Goal: Transaction & Acquisition: Purchase product/service

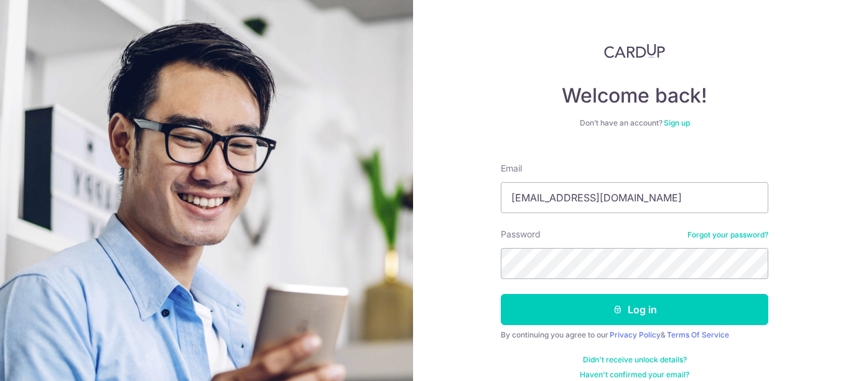
type input "[EMAIL_ADDRESS][DOMAIN_NAME]"
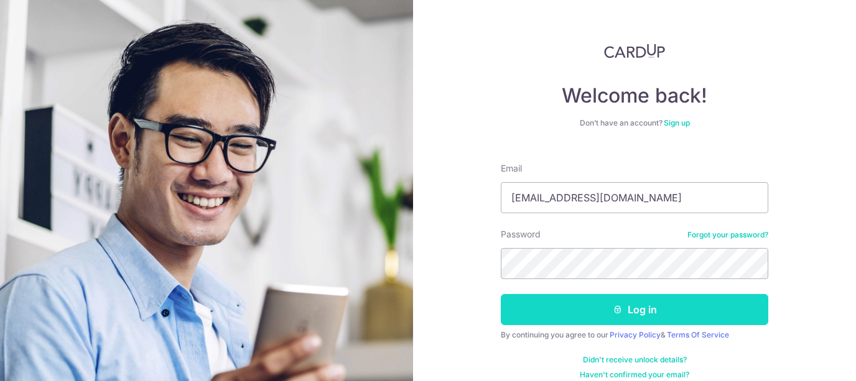
click at [629, 307] on button "Log in" at bounding box center [635, 309] width 268 height 31
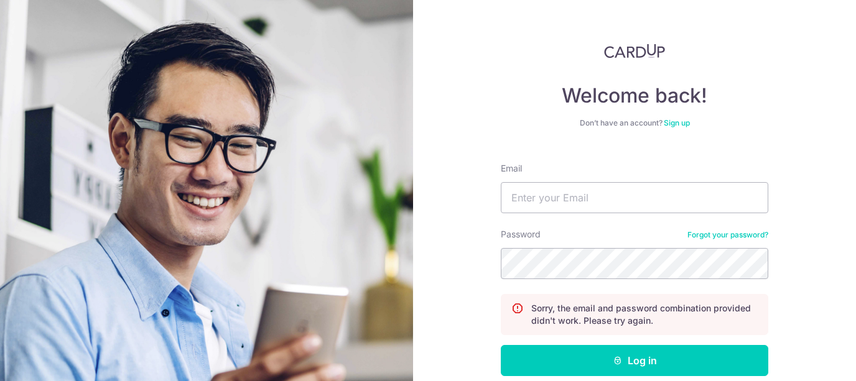
click at [467, 171] on div "Welcome back! Don’t have an account? Sign up Email Password Forgot your passwor…" at bounding box center [634, 190] width 443 height 381
click at [542, 200] on input "Email" at bounding box center [635, 197] width 268 height 31
click at [632, 191] on input "goenkay@hotmail. om" at bounding box center [635, 197] width 268 height 31
type input "[EMAIL_ADDRESS][DOMAIN_NAME]"
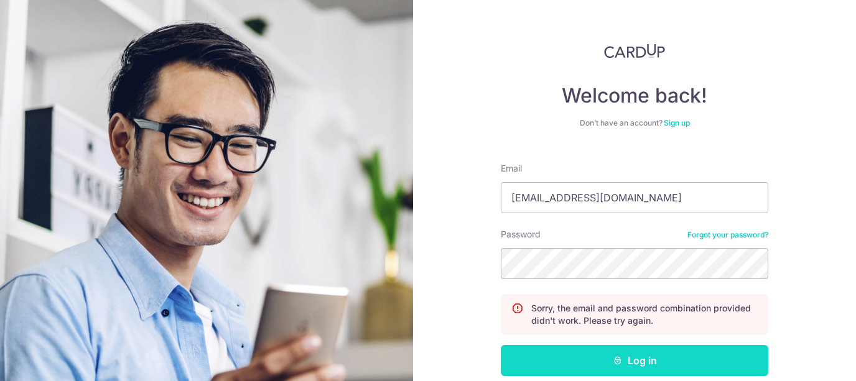
click at [628, 355] on button "Log in" at bounding box center [635, 360] width 268 height 31
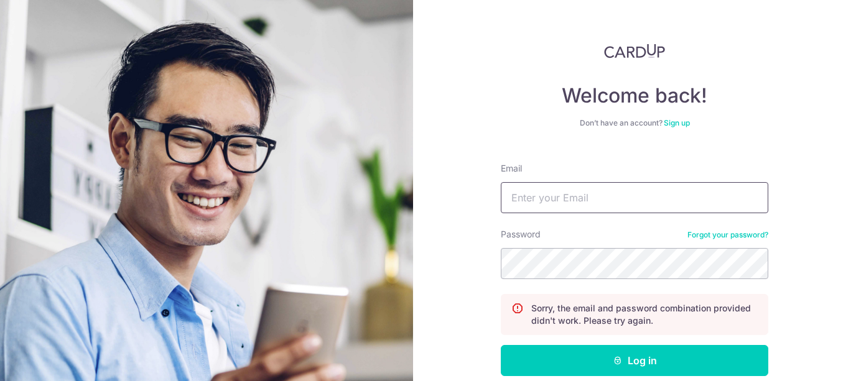
click at [555, 199] on input "Email" at bounding box center [635, 197] width 268 height 31
click at [711, 237] on link "Forgot your password?" at bounding box center [728, 235] width 81 height 10
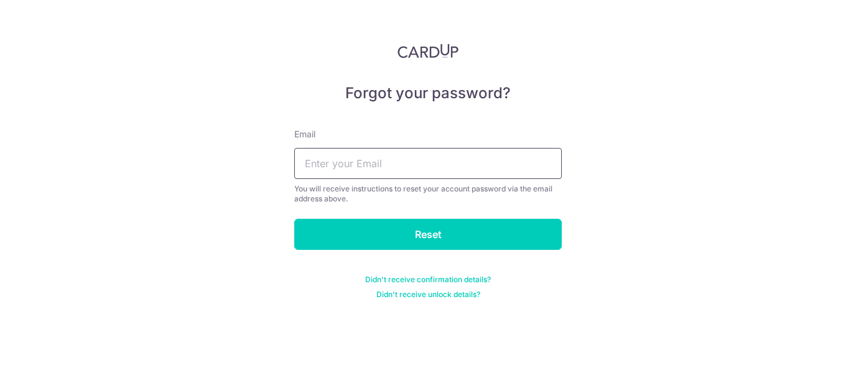
click at [459, 163] on input "text" at bounding box center [428, 163] width 268 height 31
click at [459, 163] on input "go" at bounding box center [428, 163] width 268 height 31
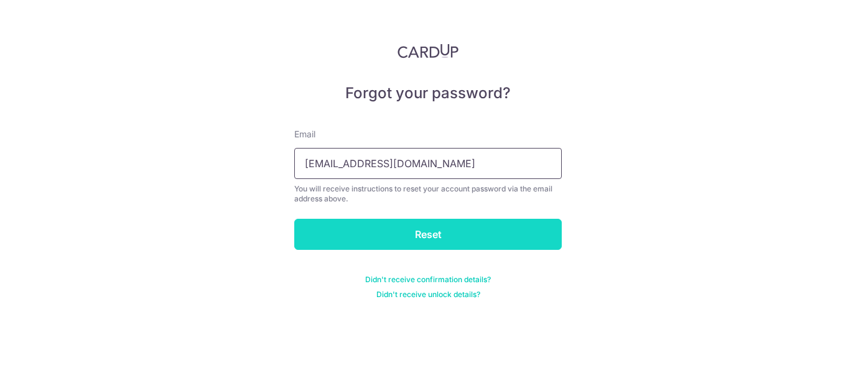
type input "[EMAIL_ADDRESS][DOMAIN_NAME]"
click at [445, 229] on input "Reset" at bounding box center [428, 234] width 268 height 31
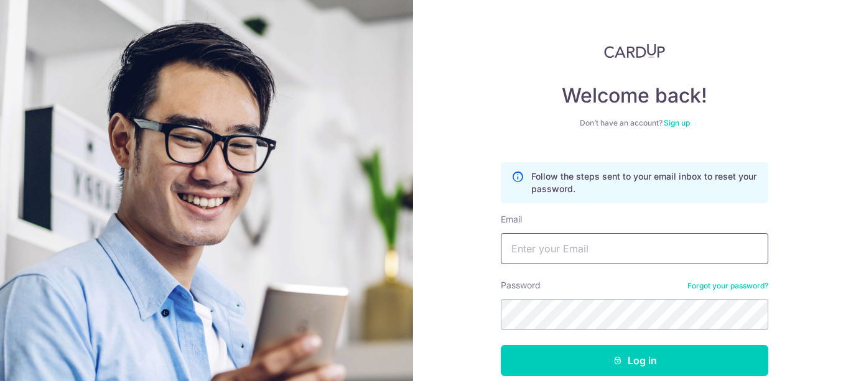
click at [561, 243] on input "Email" at bounding box center [635, 248] width 268 height 31
type input "[EMAIL_ADDRESS][DOMAIN_NAME]"
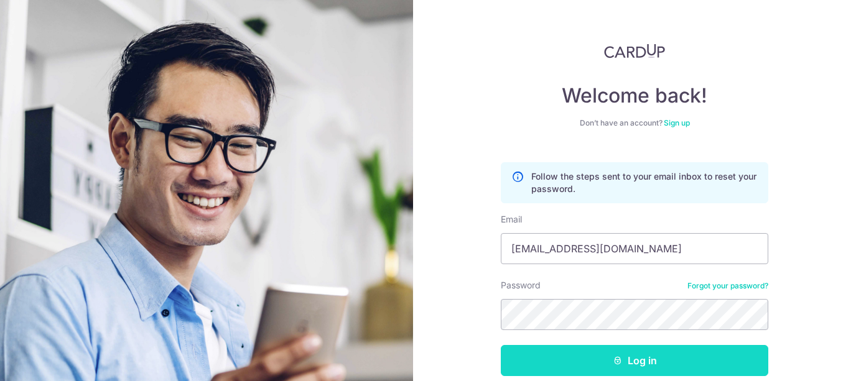
click at [583, 374] on button "Log in" at bounding box center [635, 360] width 268 height 31
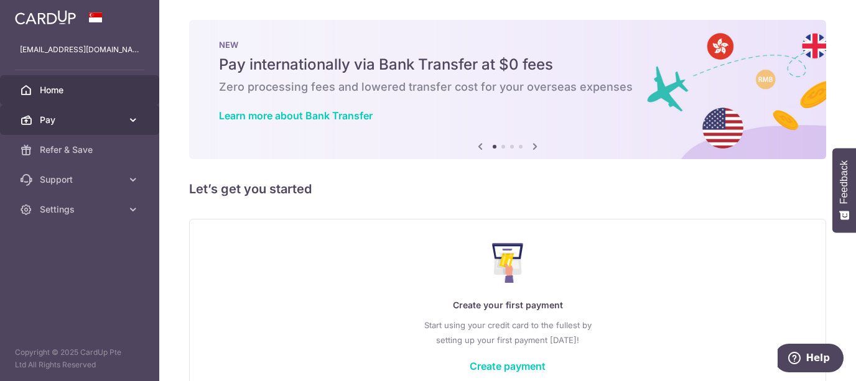
click at [106, 130] on div at bounding box center [432, 192] width 865 height 385
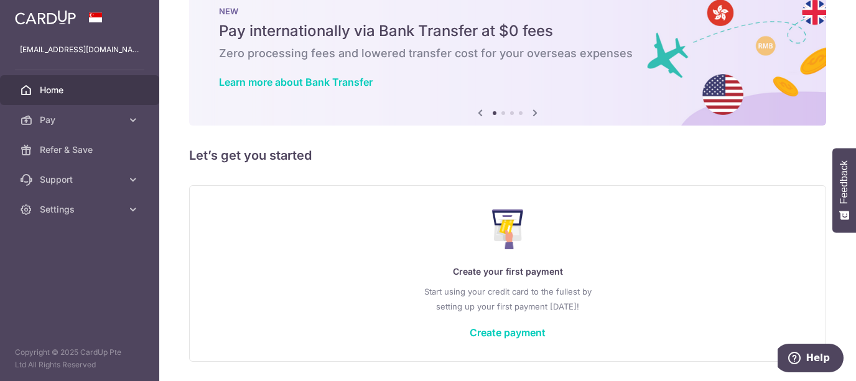
scroll to position [27, 0]
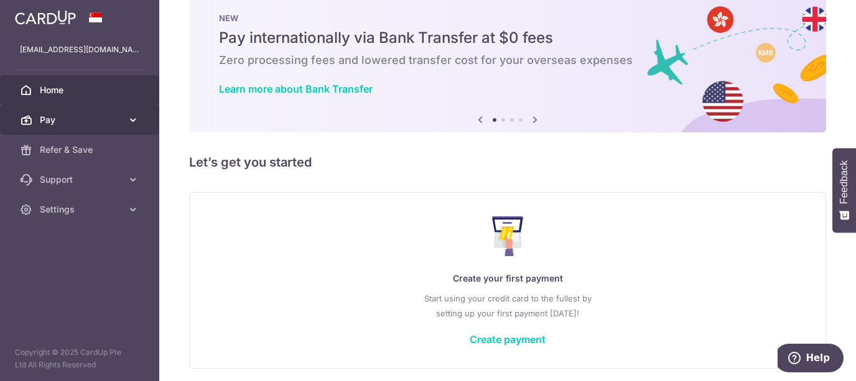
click at [112, 117] on span "Pay" at bounding box center [81, 120] width 82 height 12
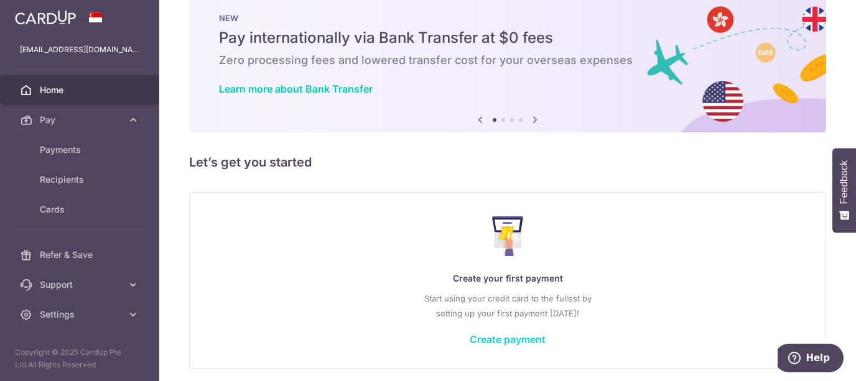
click at [531, 345] on link "Create payment" at bounding box center [508, 339] width 76 height 12
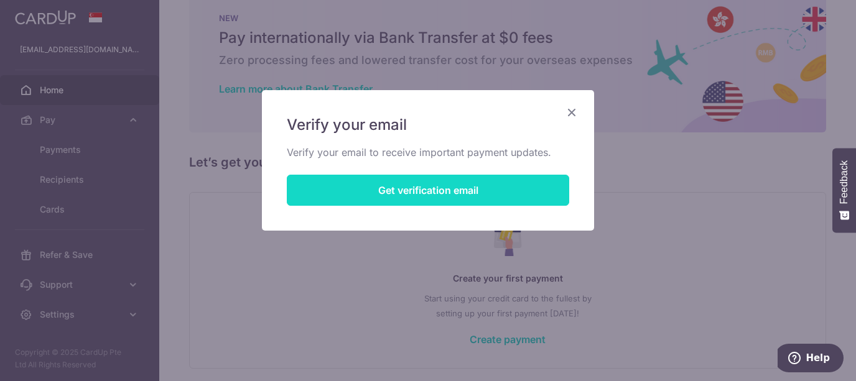
click at [422, 190] on button "Get verification email" at bounding box center [428, 190] width 282 height 31
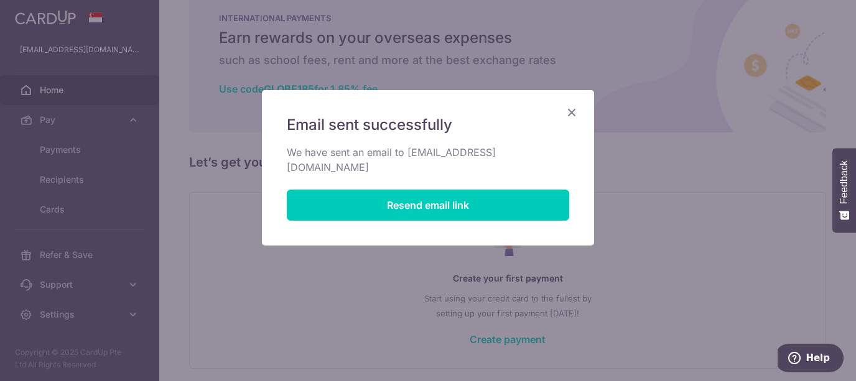
click at [571, 113] on icon "Close" at bounding box center [571, 113] width 15 height 16
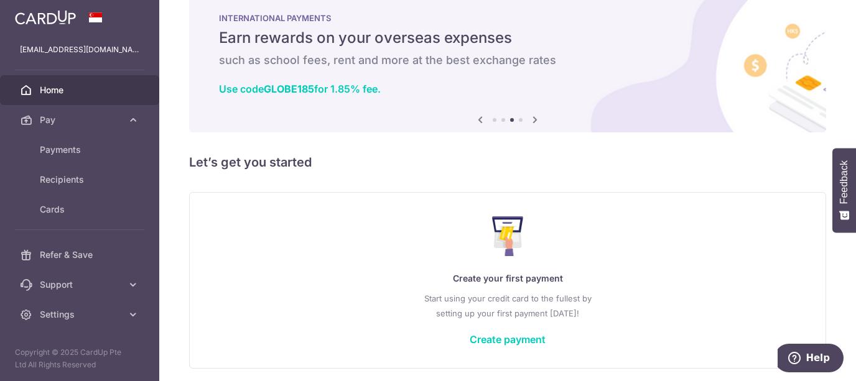
click at [534, 119] on icon at bounding box center [535, 120] width 15 height 16
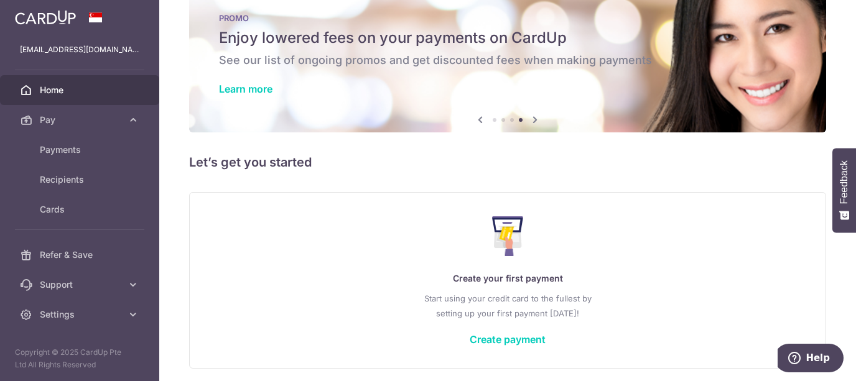
click at [479, 119] on icon at bounding box center [480, 120] width 15 height 16
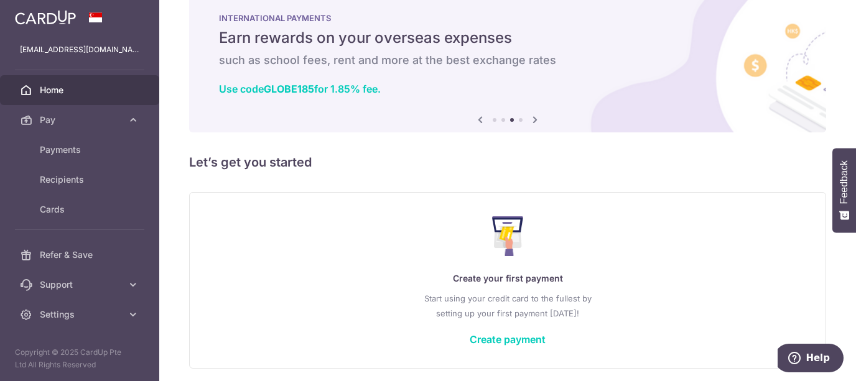
click at [479, 119] on icon at bounding box center [480, 120] width 15 height 16
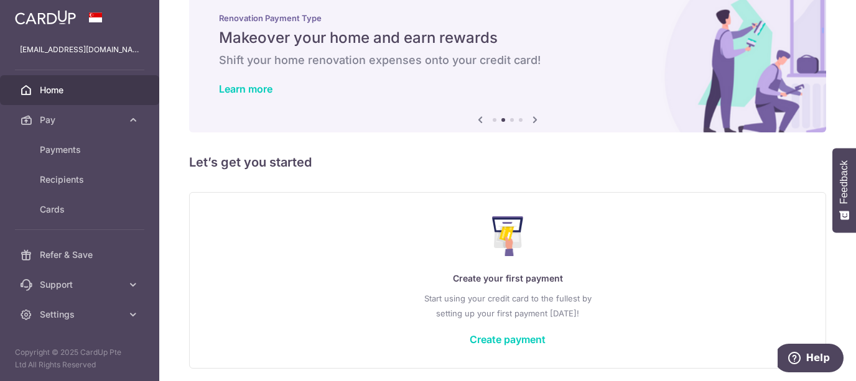
click at [479, 119] on icon at bounding box center [480, 120] width 15 height 16
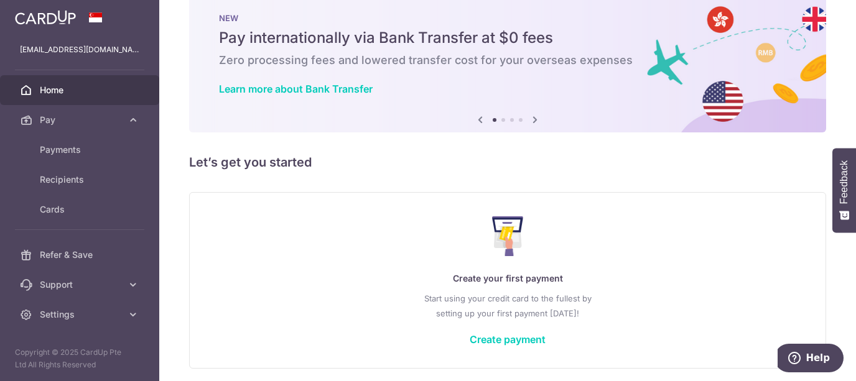
click at [479, 119] on icon at bounding box center [480, 120] width 15 height 16
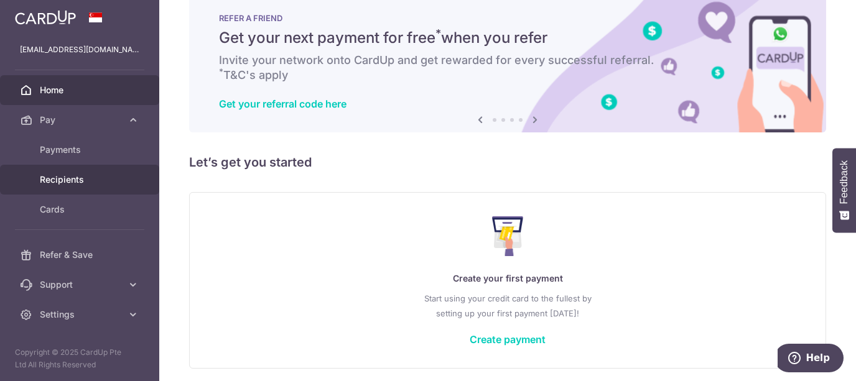
click at [68, 188] on link "Recipients" at bounding box center [79, 180] width 159 height 30
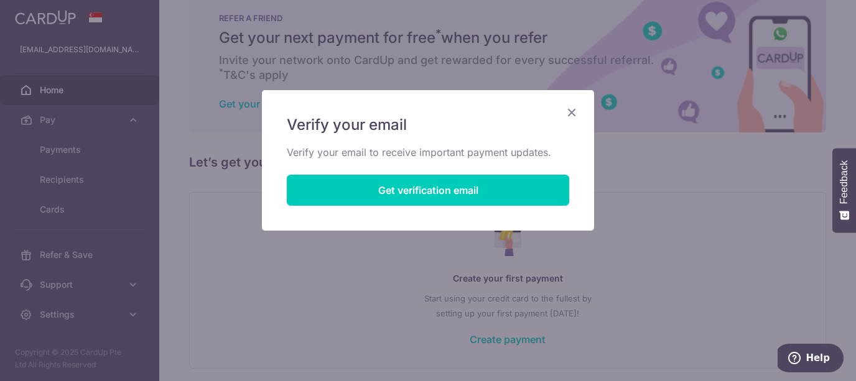
click at [575, 121] on div "Verify your email Verify your email to receive important payment updates. Get v…" at bounding box center [428, 160] width 332 height 141
click at [575, 113] on icon "Close" at bounding box center [571, 113] width 15 height 16
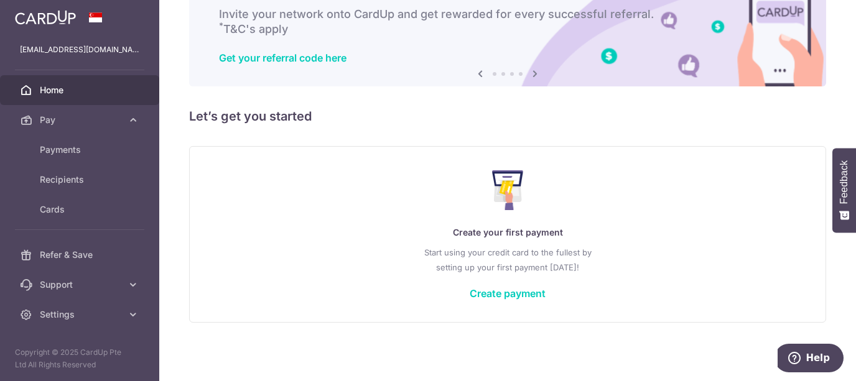
scroll to position [0, 0]
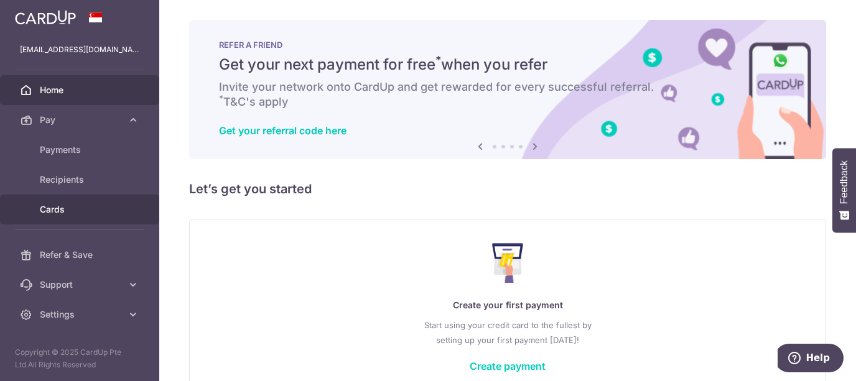
click at [80, 212] on span "Cards" at bounding box center [81, 209] width 82 height 12
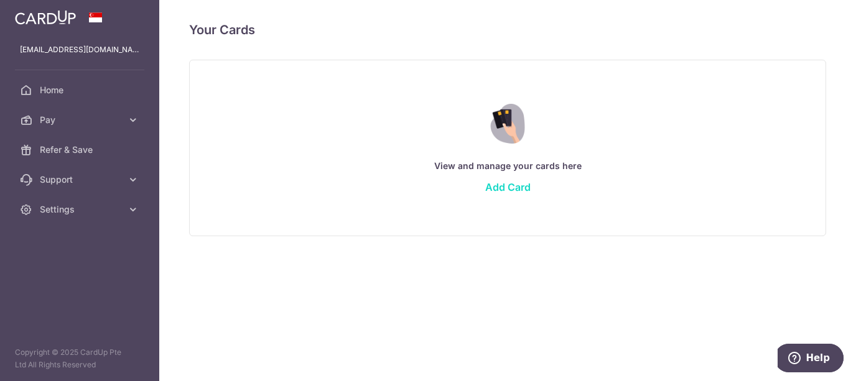
click at [495, 192] on link "Add Card" at bounding box center [507, 187] width 45 height 12
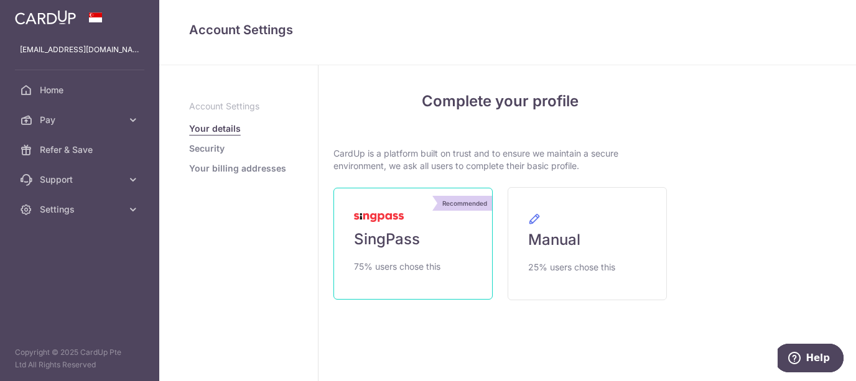
click at [407, 250] on link "Recommended SingPass 75% users chose this" at bounding box center [412, 244] width 159 height 112
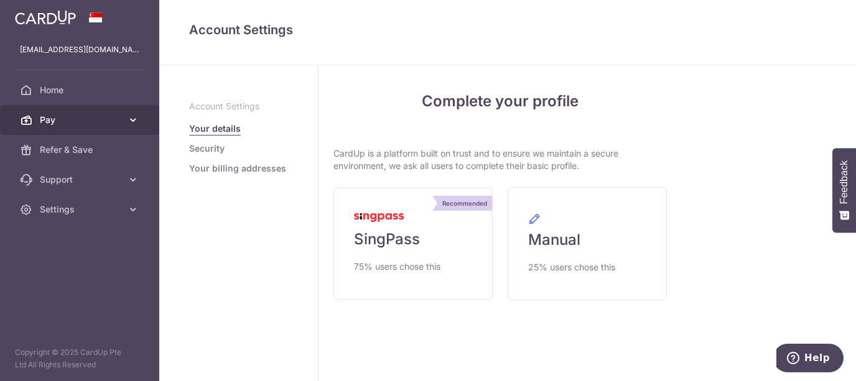
click at [75, 119] on span "Pay" at bounding box center [81, 120] width 82 height 12
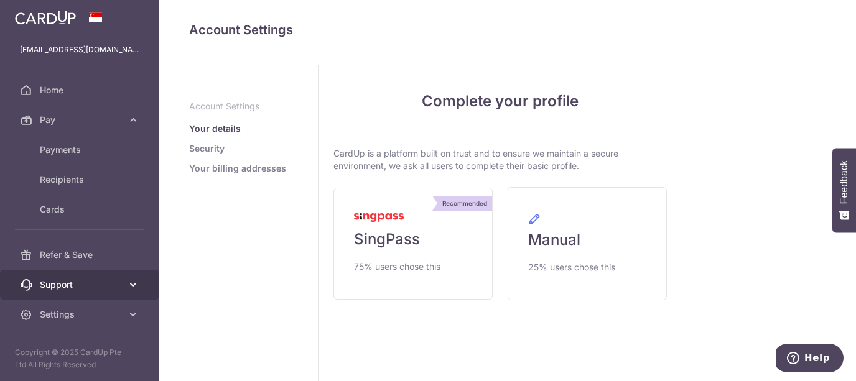
click at [72, 286] on span "Support" at bounding box center [81, 285] width 82 height 12
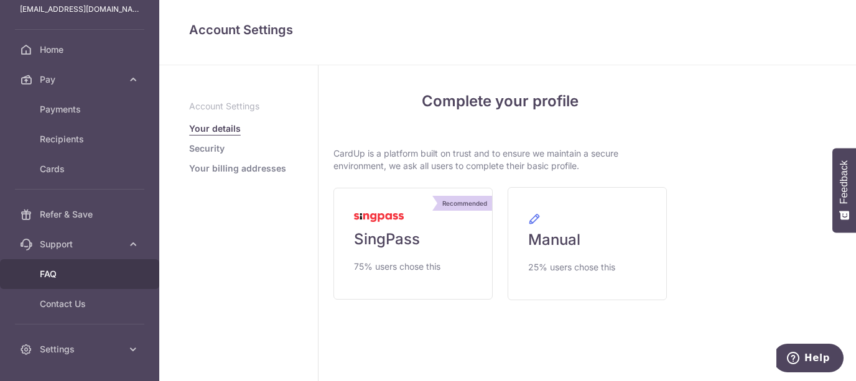
click at [77, 273] on span "FAQ" at bounding box center [81, 274] width 82 height 12
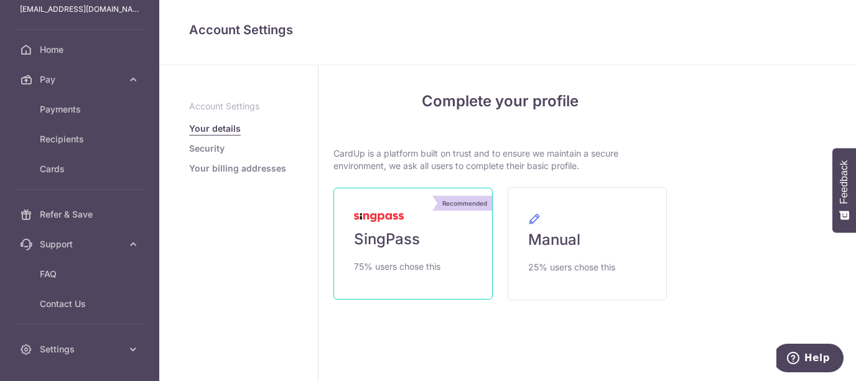
click at [368, 236] on span "SingPass" at bounding box center [387, 240] width 66 height 20
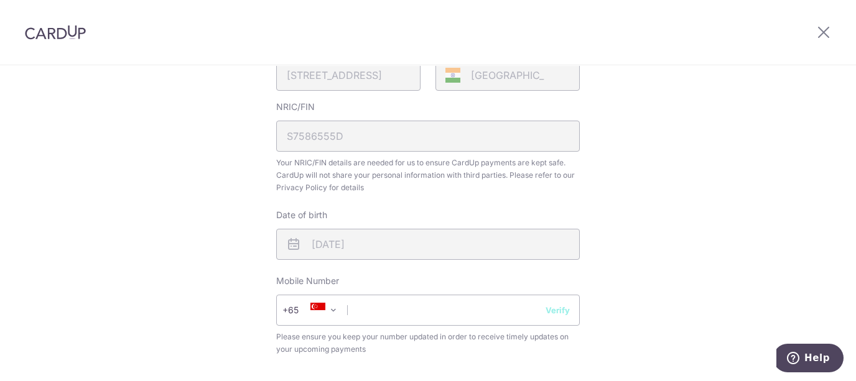
scroll to position [413, 0]
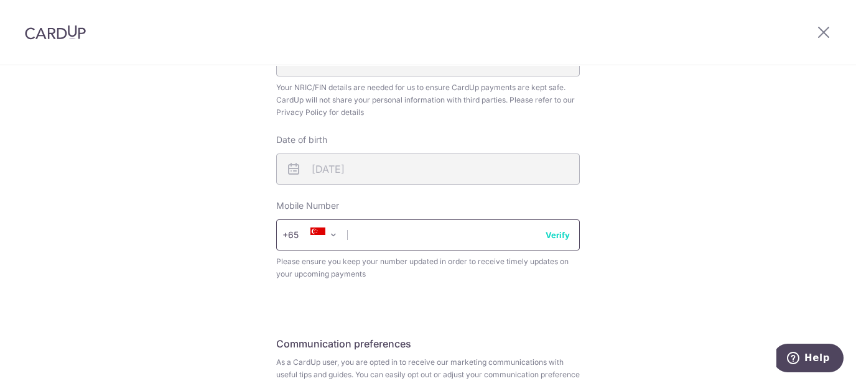
click at [437, 230] on input "text" at bounding box center [428, 235] width 304 height 31
type input "91904216"
click at [560, 236] on button "Verify" at bounding box center [558, 235] width 24 height 12
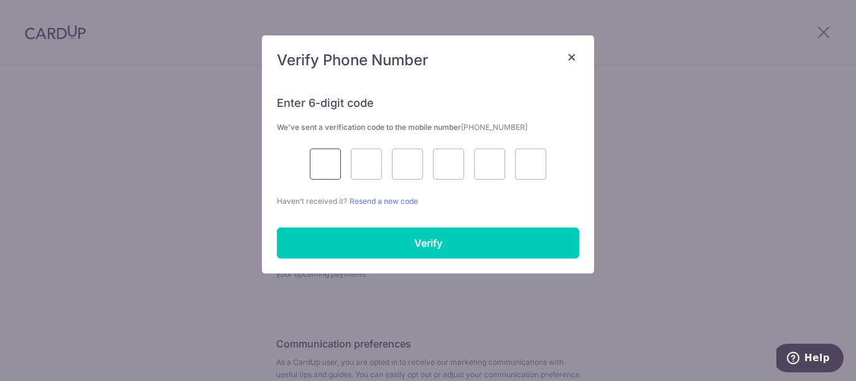
click at [327, 170] on input "text" at bounding box center [325, 164] width 31 height 31
type input "1"
type input "0"
type input "3"
type input "0"
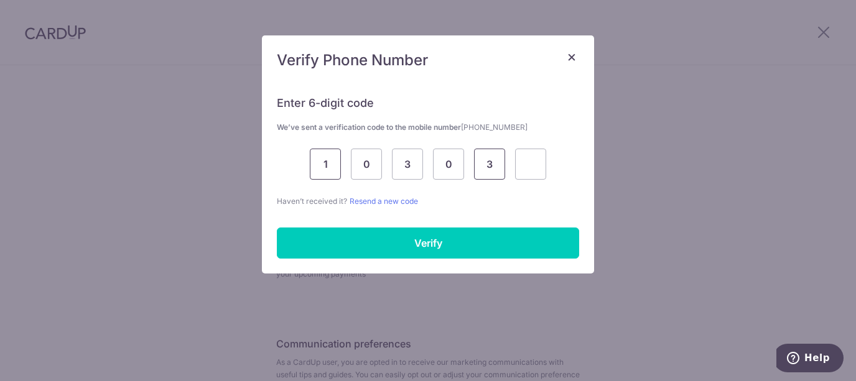
type input "3"
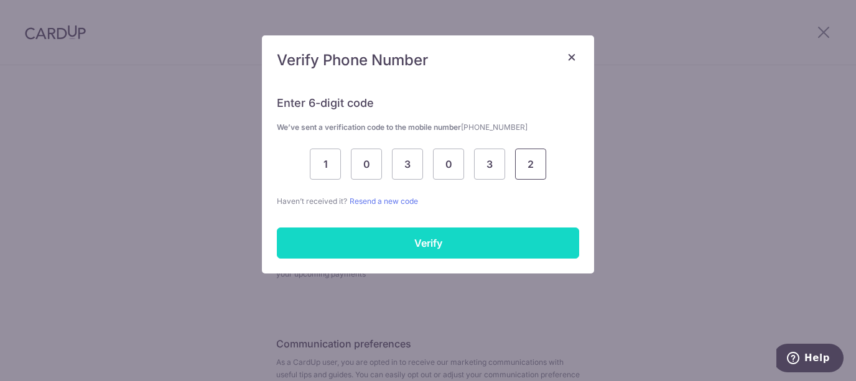
type input "2"
click at [449, 247] on input "Verify" at bounding box center [428, 243] width 302 height 31
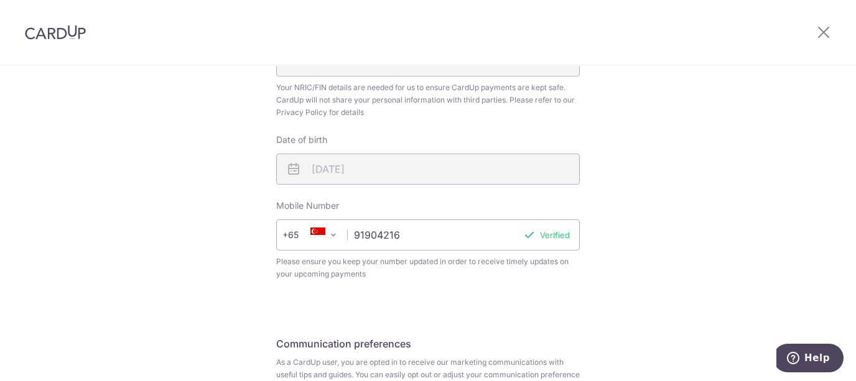
scroll to position [539, 0]
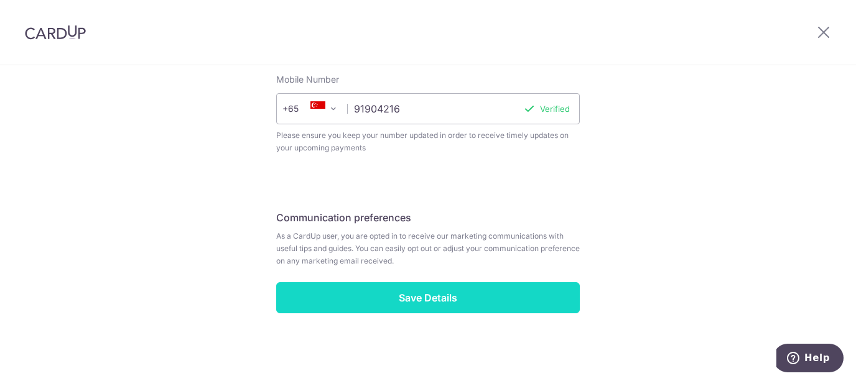
click at [445, 301] on input "Save Details" at bounding box center [428, 297] width 304 height 31
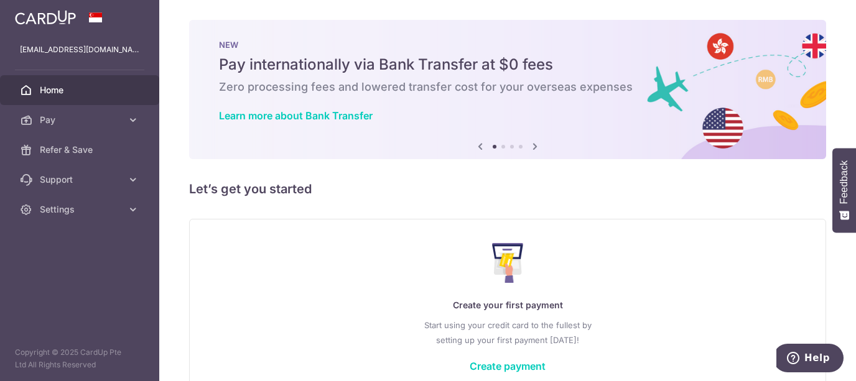
scroll to position [73, 0]
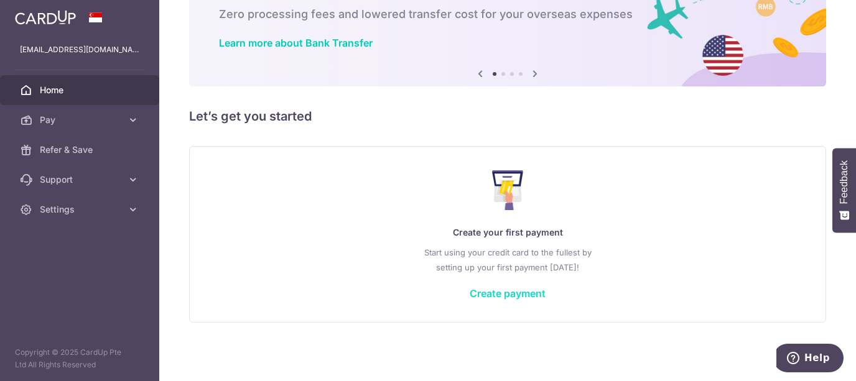
click at [500, 295] on link "Create payment" at bounding box center [508, 293] width 76 height 12
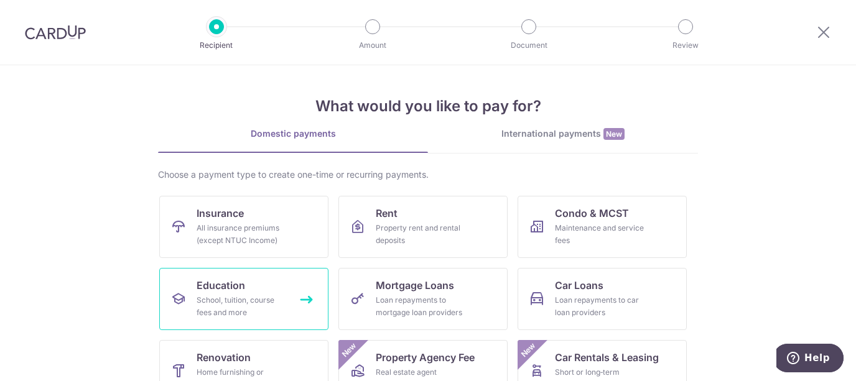
click at [231, 309] on div "School, tuition, course fees and more" at bounding box center [242, 306] width 90 height 25
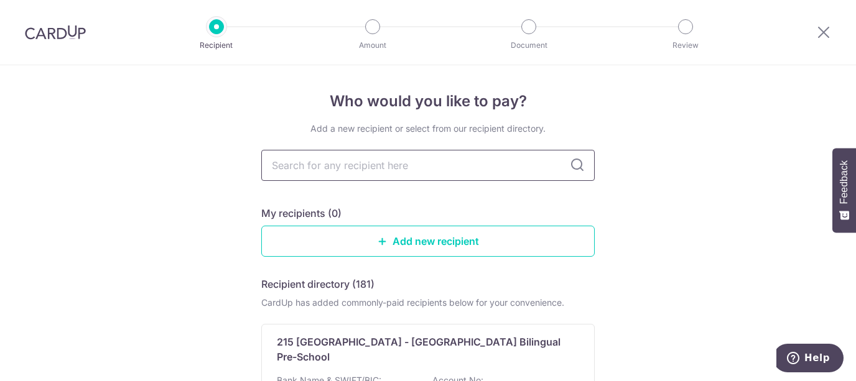
click at [408, 168] on input "text" at bounding box center [427, 165] width 333 height 31
click at [442, 177] on input "text" at bounding box center [427, 165] width 333 height 31
type input "[GEOGRAPHIC_DATA]"
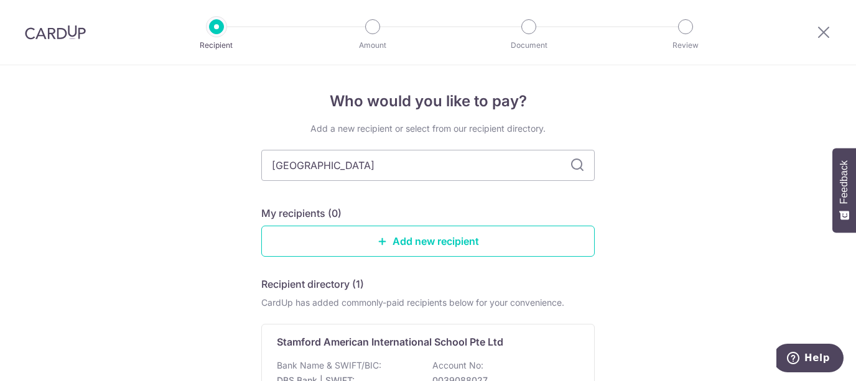
scroll to position [94, 0]
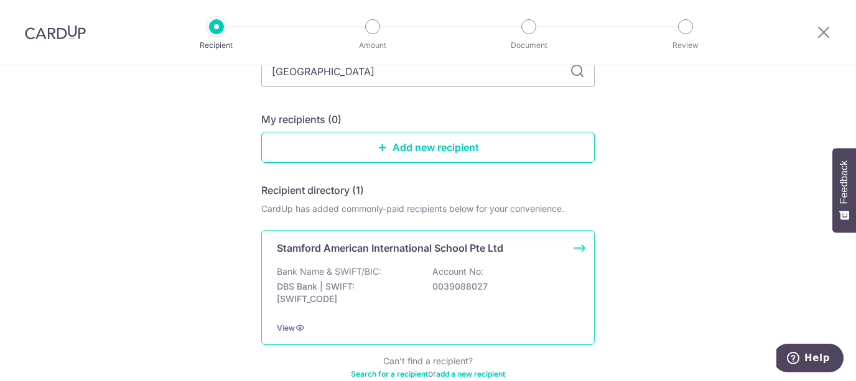
click at [569, 246] on div "Stamford American International School Pte Ltd" at bounding box center [428, 248] width 302 height 15
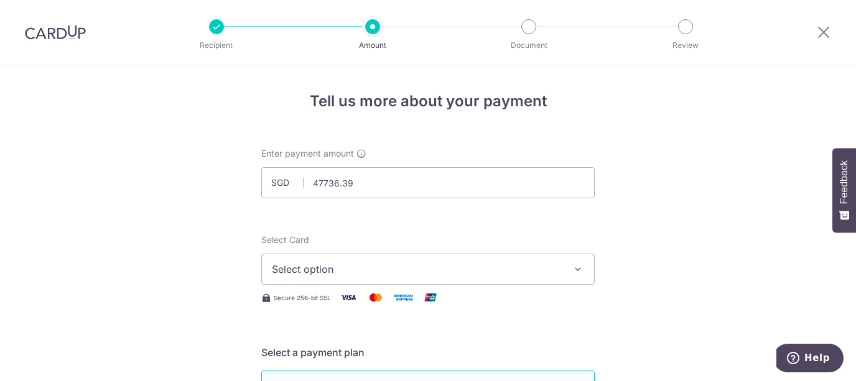
type input "47,736.39"
click at [454, 282] on button "Select option" at bounding box center [427, 269] width 333 height 31
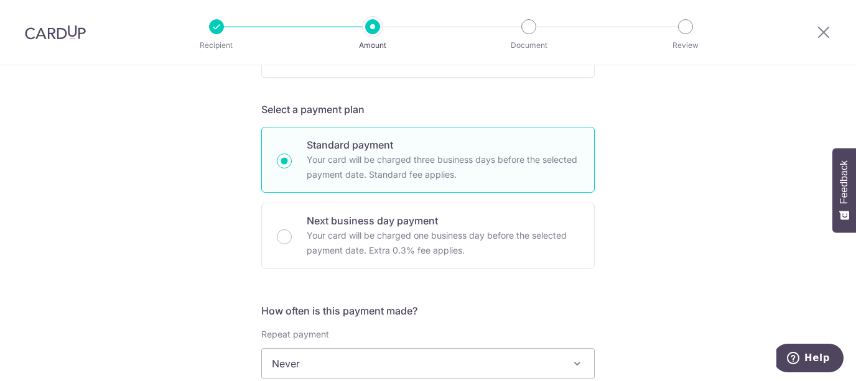
scroll to position [244, 0]
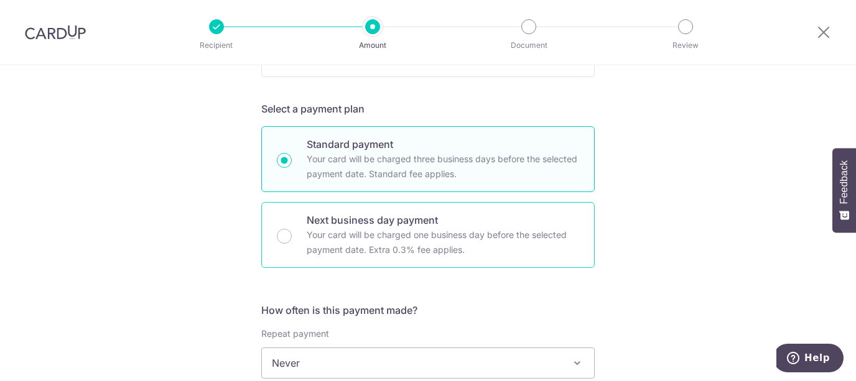
click at [374, 226] on p "Next business day payment" at bounding box center [443, 220] width 273 height 15
click at [292, 229] on input "Next business day payment Your card will be charged one business day before the…" at bounding box center [284, 236] width 15 height 15
radio input "false"
radio input "true"
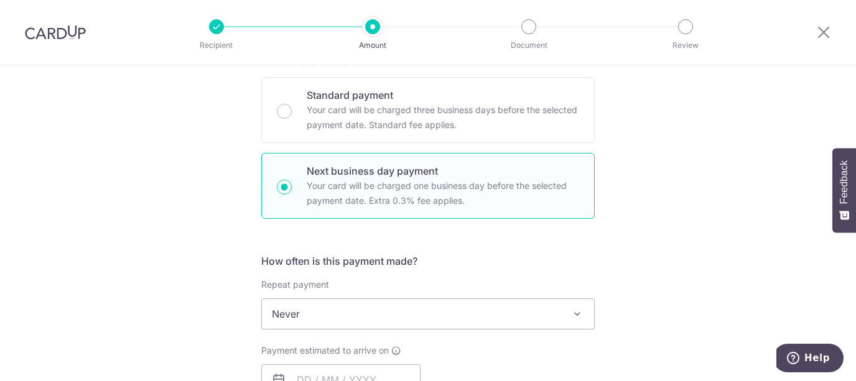
scroll to position [299, 0]
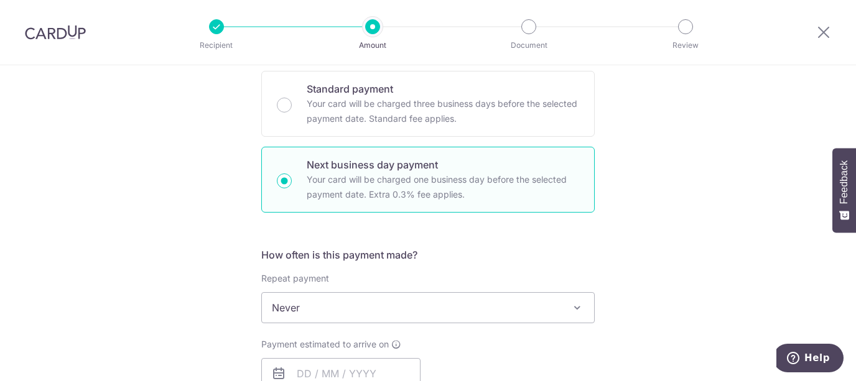
click at [83, 231] on div "Tell us more about your payment Enter payment amount SGD 47,736.39 47736.39 Sel…" at bounding box center [428, 293] width 856 height 1055
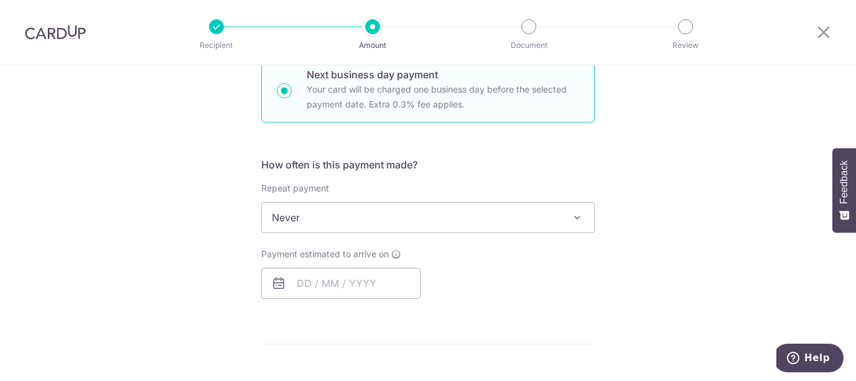
scroll to position [395, 0]
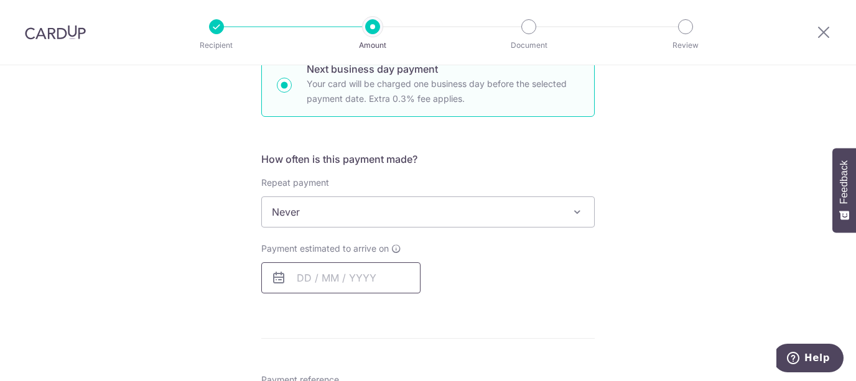
click at [359, 275] on input "text" at bounding box center [340, 278] width 159 height 31
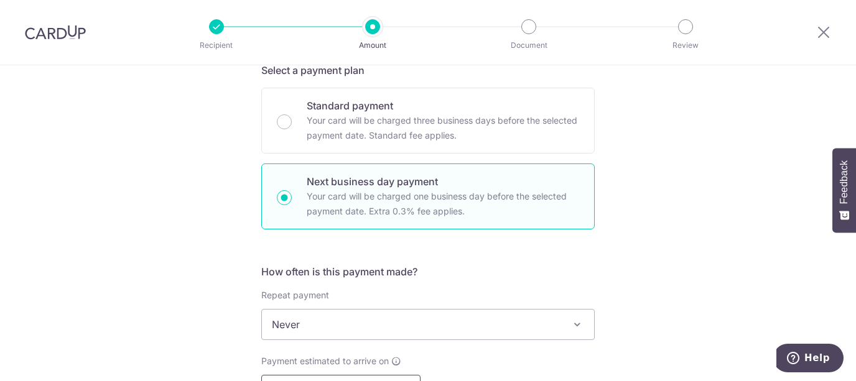
scroll to position [246, 0]
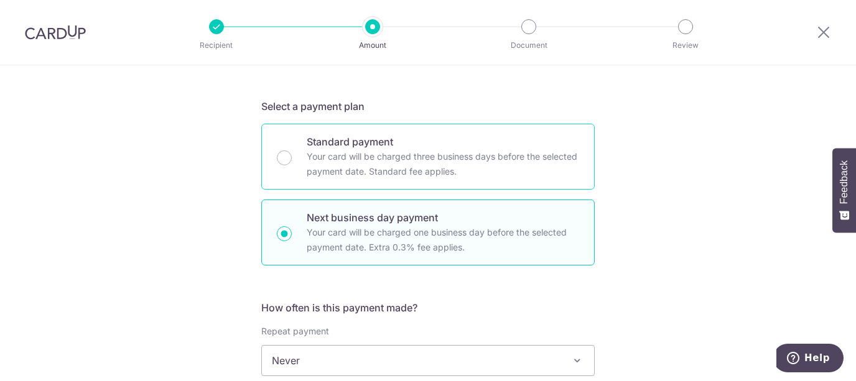
click at [277, 152] on div "Standard payment Your card will be charged three business days before the selec…" at bounding box center [427, 157] width 333 height 66
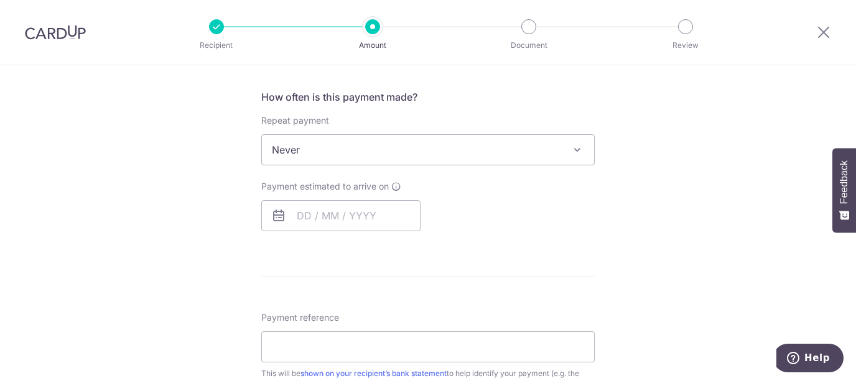
scroll to position [461, 0]
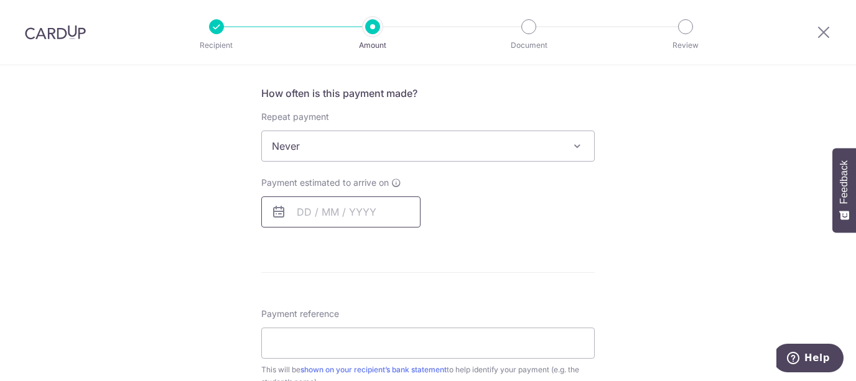
click at [381, 217] on input "text" at bounding box center [340, 212] width 159 height 31
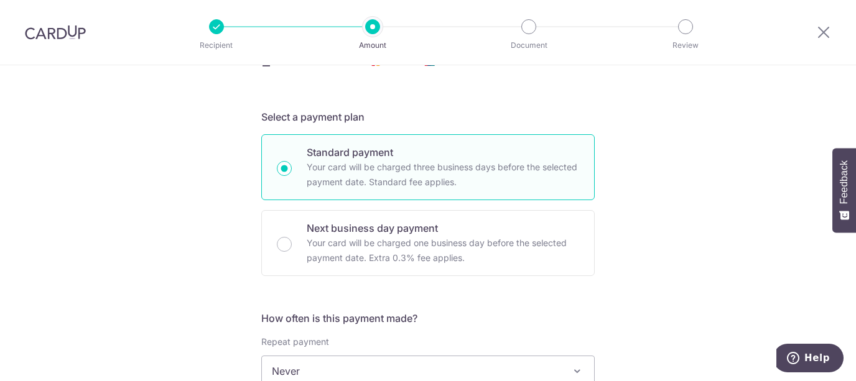
scroll to position [232, 0]
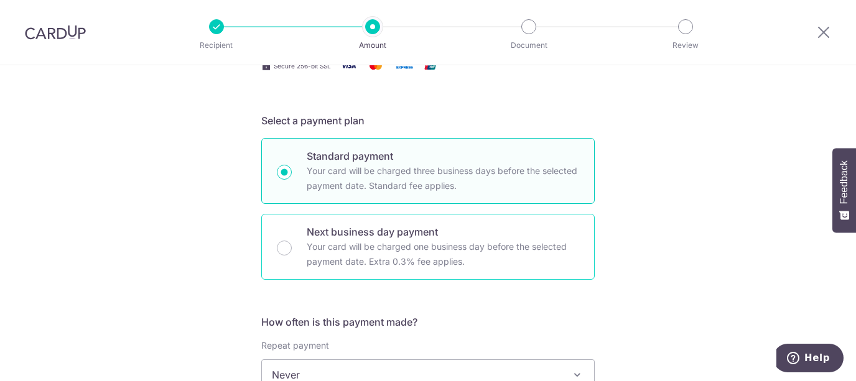
click at [376, 223] on div "Next business day payment Your card will be charged one business day before the…" at bounding box center [427, 247] width 333 height 66
radio input "false"
radio input "true"
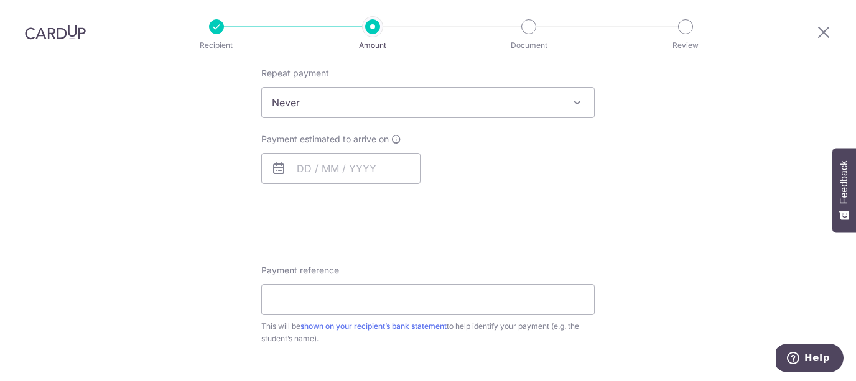
scroll to position [493, 0]
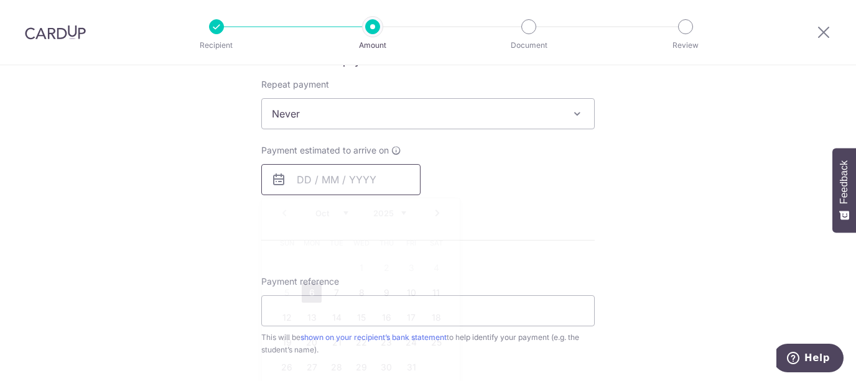
click at [336, 178] on input "text" at bounding box center [340, 179] width 159 height 31
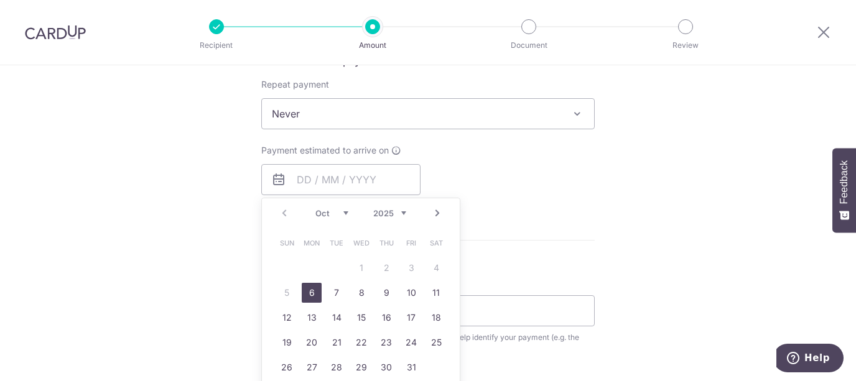
click at [305, 288] on link "6" at bounding box center [312, 293] width 20 height 20
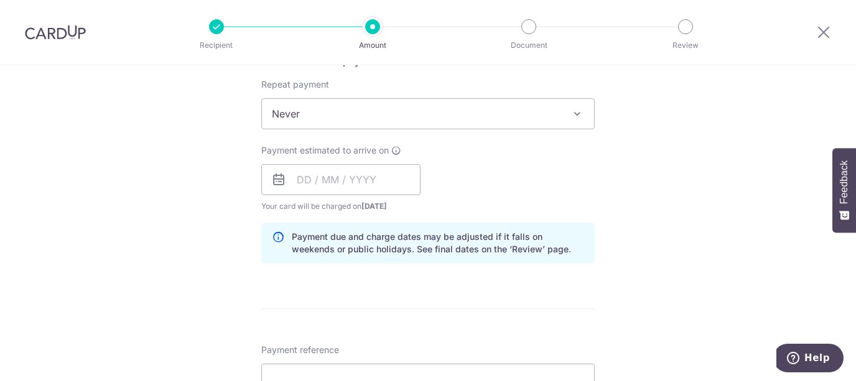
type input "[DATE]"
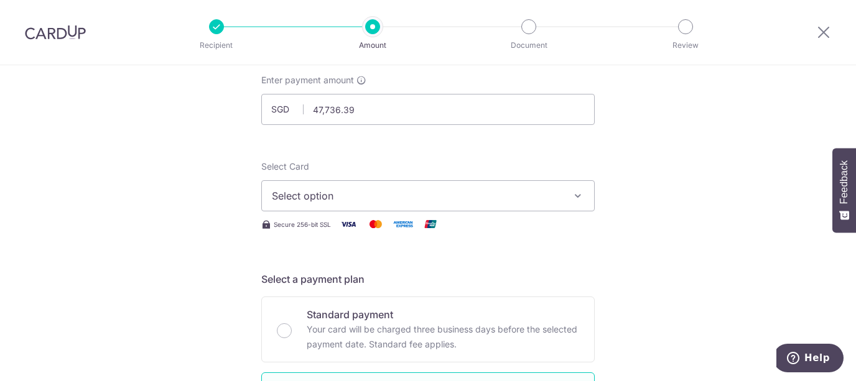
scroll to position [73, 0]
click at [822, 30] on icon at bounding box center [823, 32] width 15 height 16
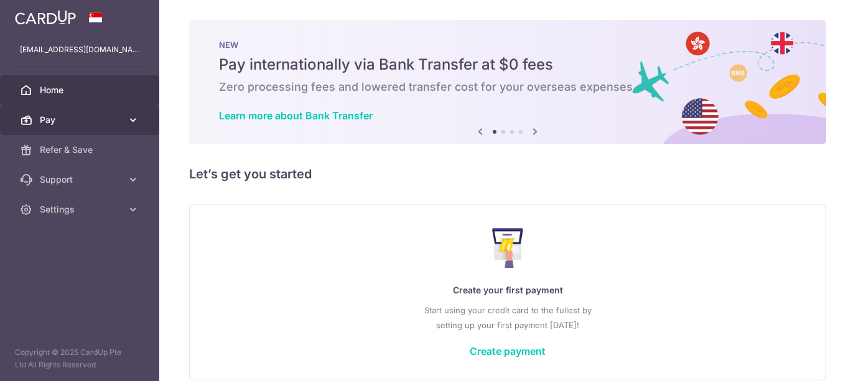
click at [53, 121] on span "Pay" at bounding box center [81, 120] width 82 height 12
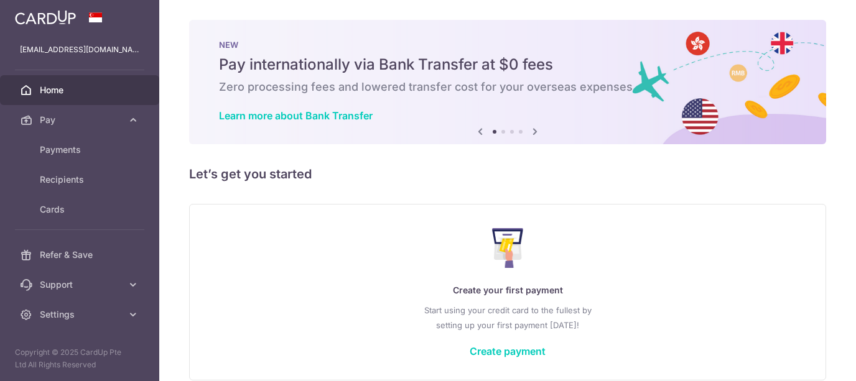
click at [57, 18] on img at bounding box center [45, 17] width 61 height 15
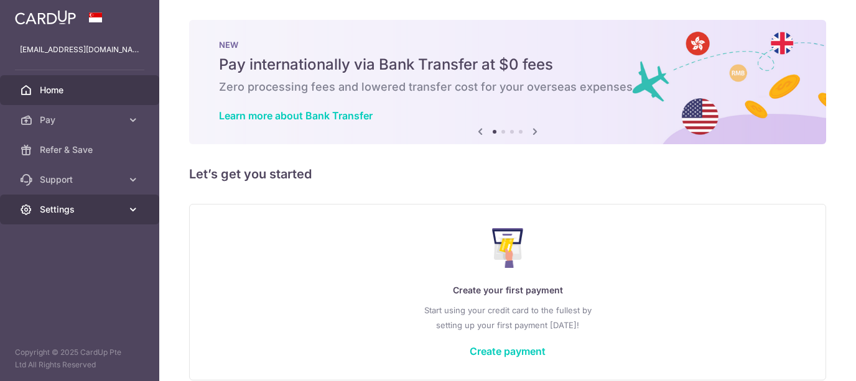
click at [95, 210] on span "Settings" at bounding box center [81, 209] width 82 height 12
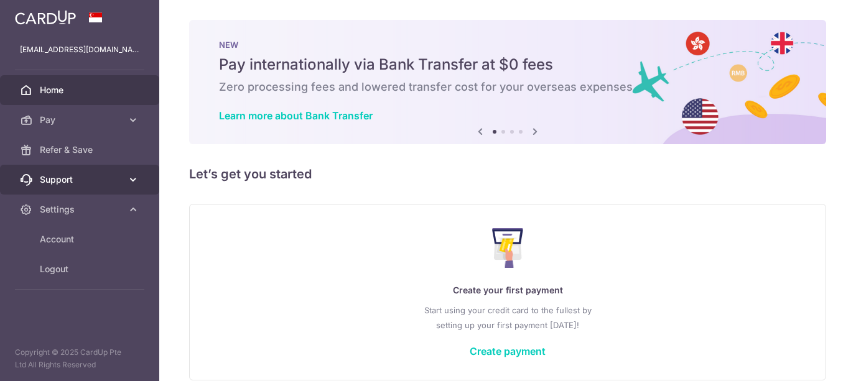
click at [77, 177] on span "Support" at bounding box center [81, 180] width 82 height 12
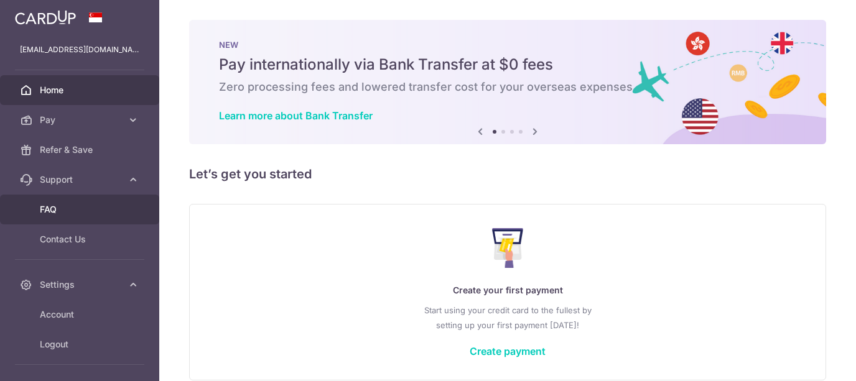
click at [53, 210] on span "FAQ" at bounding box center [81, 209] width 82 height 12
